Goal: Navigation & Orientation: Find specific page/section

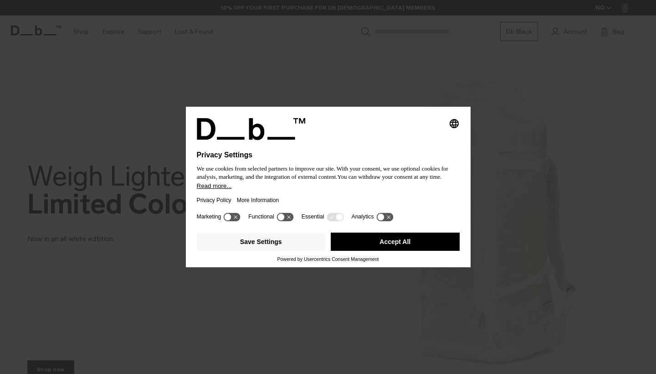
click at [410, 140] on div at bounding box center [328, 145] width 263 height 11
click at [385, 246] on button "Accept All" at bounding box center [395, 241] width 129 height 18
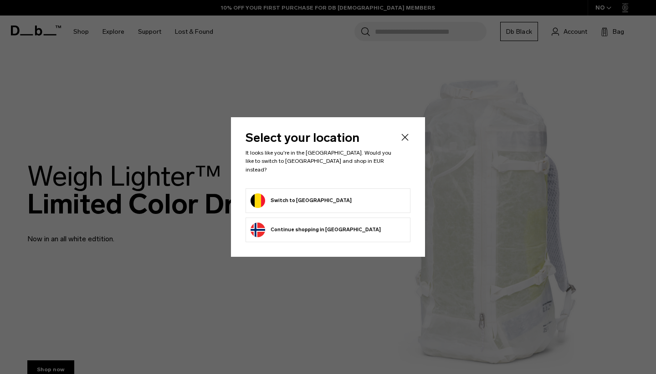
click at [328, 198] on form "Switch to Belgium" at bounding box center [328, 200] width 155 height 15
click at [260, 196] on button "Switch to Belgium" at bounding box center [301, 200] width 101 height 15
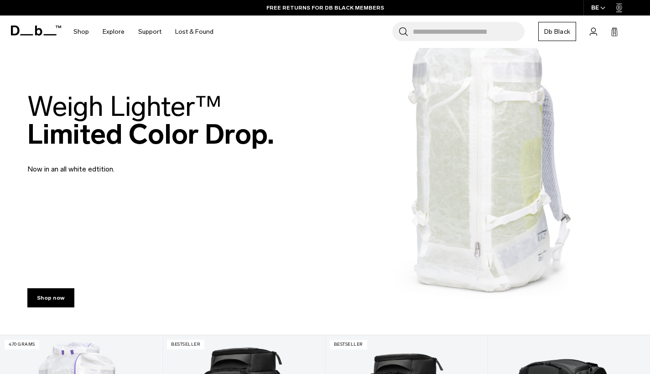
scroll to position [19, 0]
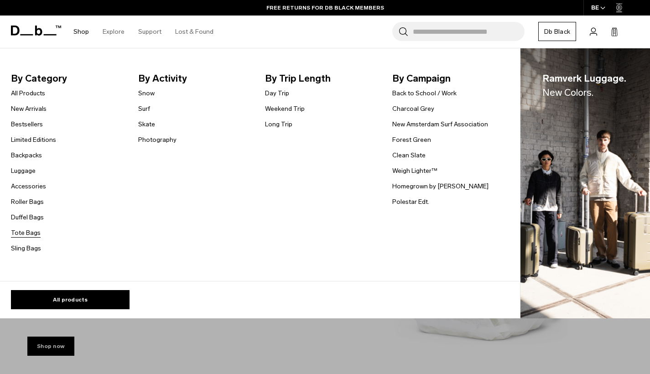
click at [30, 231] on link "Tote Bags" at bounding box center [26, 233] width 30 height 10
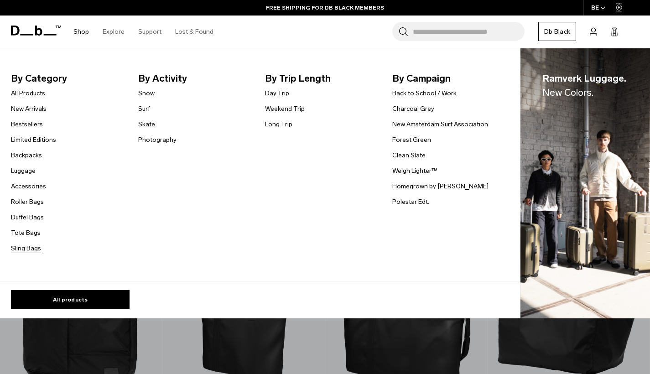
click at [29, 247] on link "Sling Bags" at bounding box center [26, 248] width 30 height 10
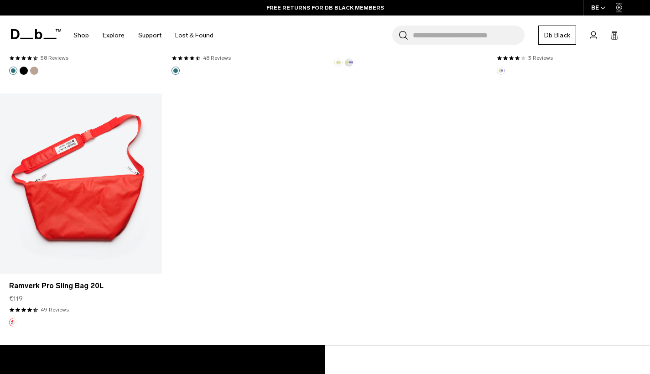
scroll to position [1964, 0]
